Goal: Information Seeking & Learning: Learn about a topic

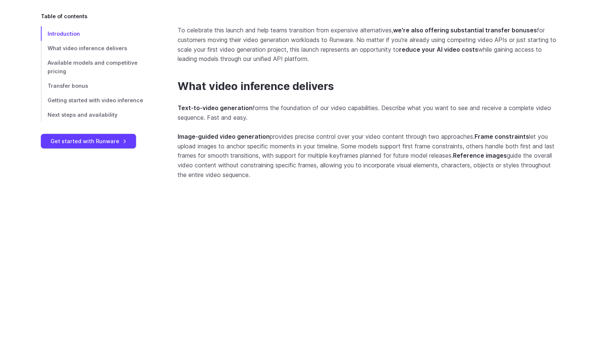
scroll to position [521, 0]
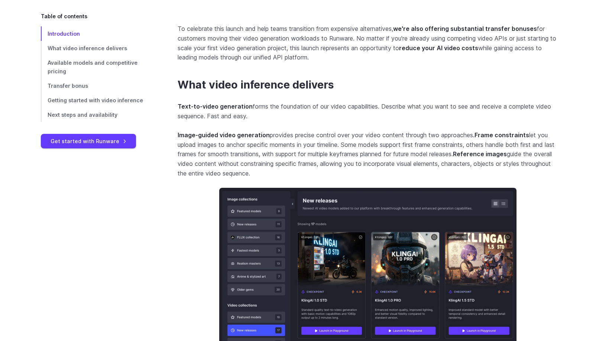
click at [190, 139] on strong "Image-guided video generation" at bounding box center [224, 134] width 92 height 7
drag, startPoint x: 191, startPoint y: 168, endPoint x: 174, endPoint y: 150, distance: 25.2
click at [126, 57] on link "Available models and competitive pricing" at bounding box center [97, 66] width 113 height 23
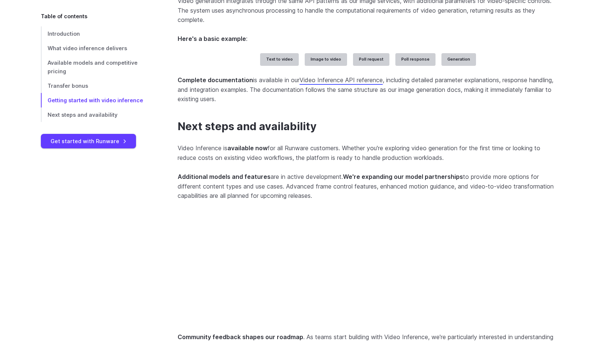
scroll to position [1743, 0]
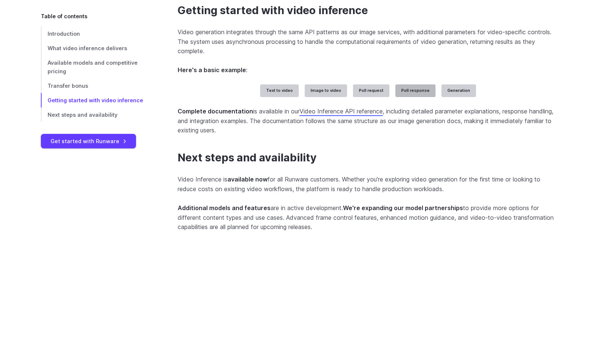
click at [413, 97] on label "Poll response" at bounding box center [416, 90] width 40 height 13
click at [449, 97] on label "Generation" at bounding box center [459, 90] width 35 height 13
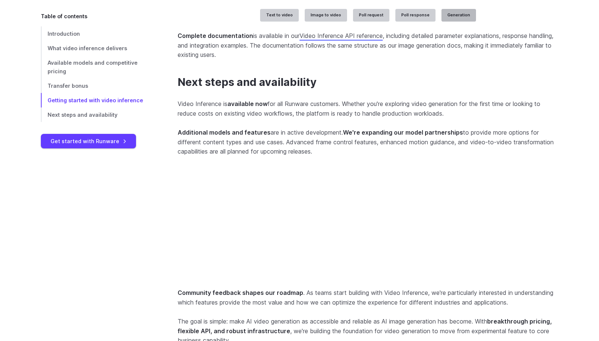
scroll to position [1781, 0]
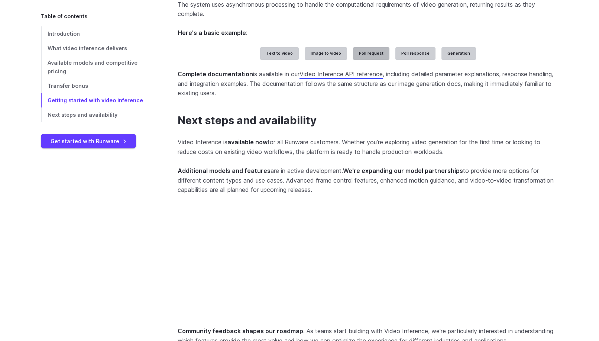
click at [375, 60] on label "Poll request" at bounding box center [371, 53] width 36 height 13
click at [326, 60] on label "Image to video" at bounding box center [326, 53] width 42 height 13
click at [284, 60] on label "Text to video" at bounding box center [279, 53] width 39 height 13
click at [336, 60] on label "Image to video" at bounding box center [326, 53] width 42 height 13
click at [371, 60] on label "Poll request" at bounding box center [371, 53] width 36 height 13
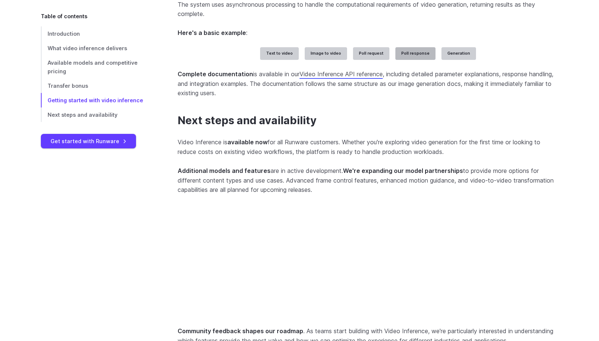
click at [407, 60] on label "Poll response" at bounding box center [416, 53] width 40 height 13
click at [447, 60] on label "Generation" at bounding box center [459, 53] width 35 height 13
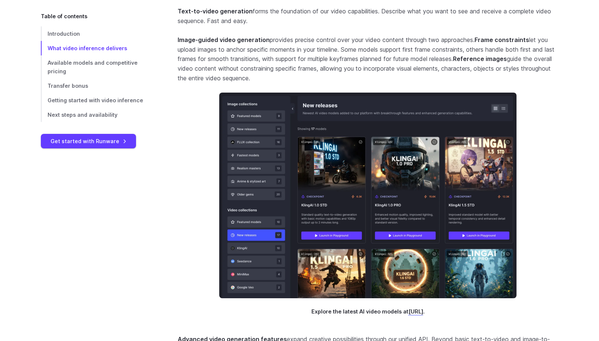
scroll to position [516, 0]
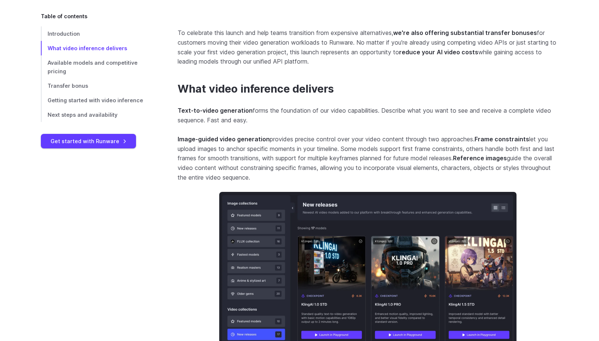
drag, startPoint x: 195, startPoint y: 189, endPoint x: 190, endPoint y: 191, distance: 5.2
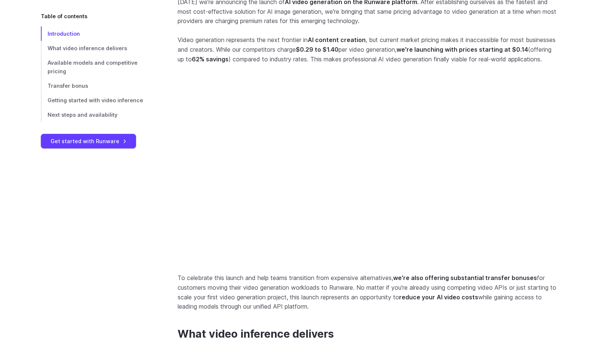
scroll to position [293, 0]
